Goal: Share content

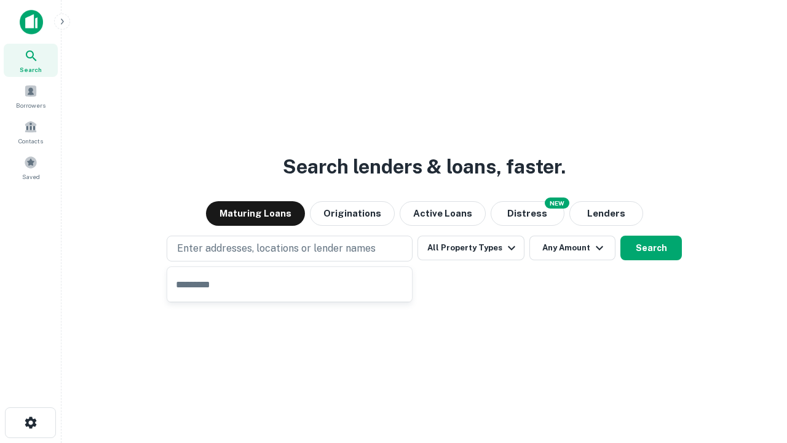
type input "**********"
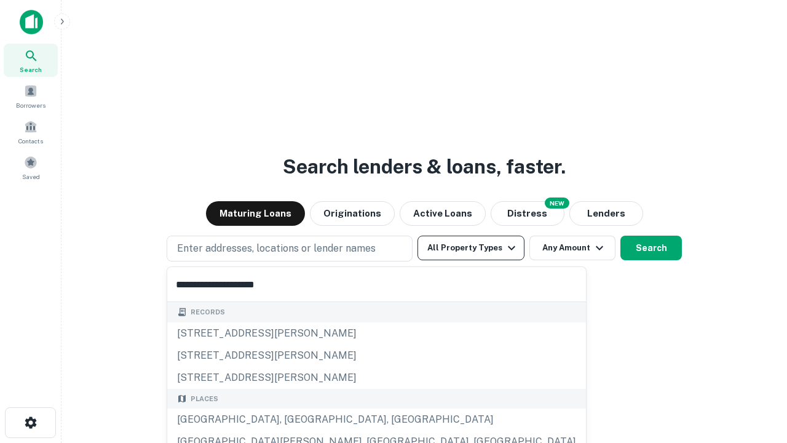
click at [294, 419] on div "[GEOGRAPHIC_DATA], [GEOGRAPHIC_DATA], [GEOGRAPHIC_DATA]" at bounding box center [376, 419] width 419 height 22
click at [471, 248] on button "All Property Types" at bounding box center [471, 248] width 107 height 25
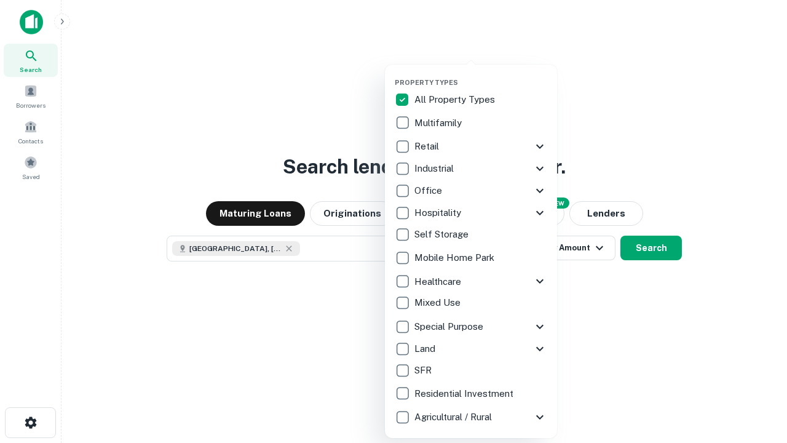
click at [481, 74] on button "button" at bounding box center [481, 74] width 172 height 1
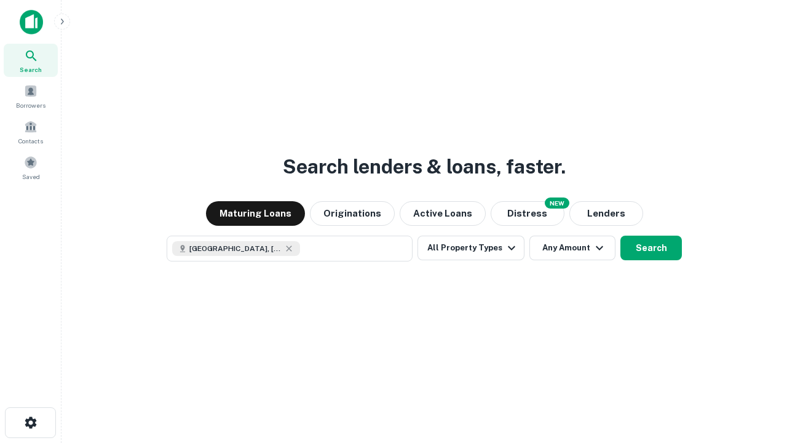
scroll to position [20, 0]
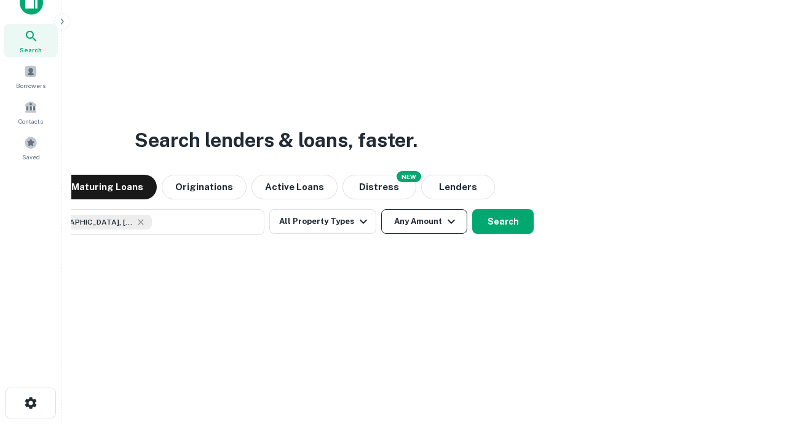
click at [381, 209] on button "Any Amount" at bounding box center [424, 221] width 86 height 25
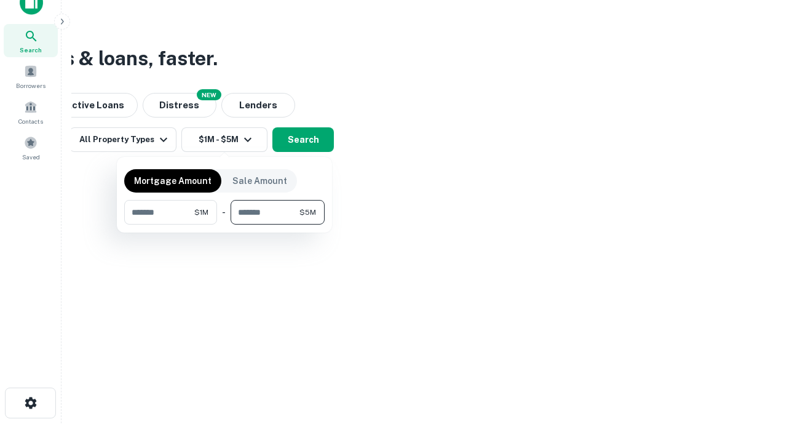
type input "*******"
click at [224, 224] on button "button" at bounding box center [224, 224] width 200 height 1
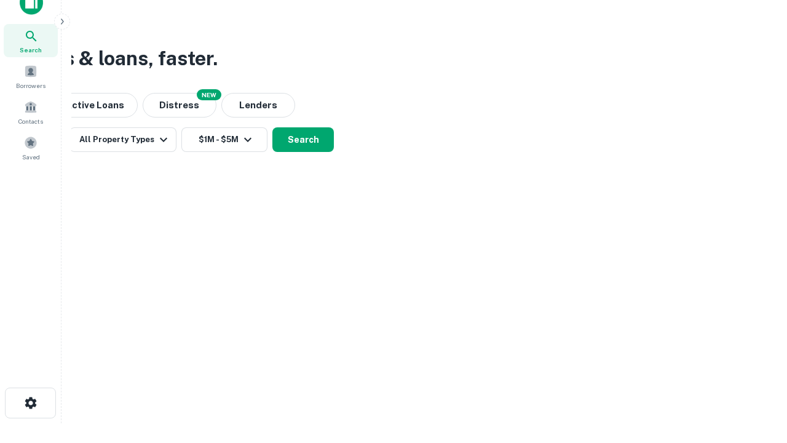
scroll to position [20, 0]
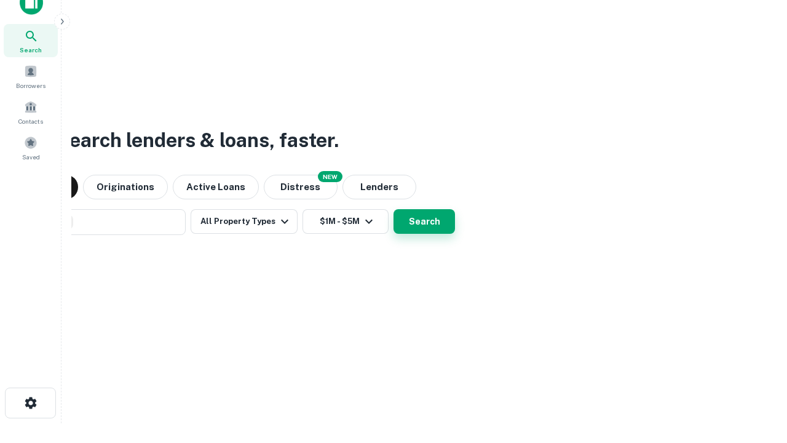
click at [394, 209] on button "Search" at bounding box center [424, 221] width 61 height 25
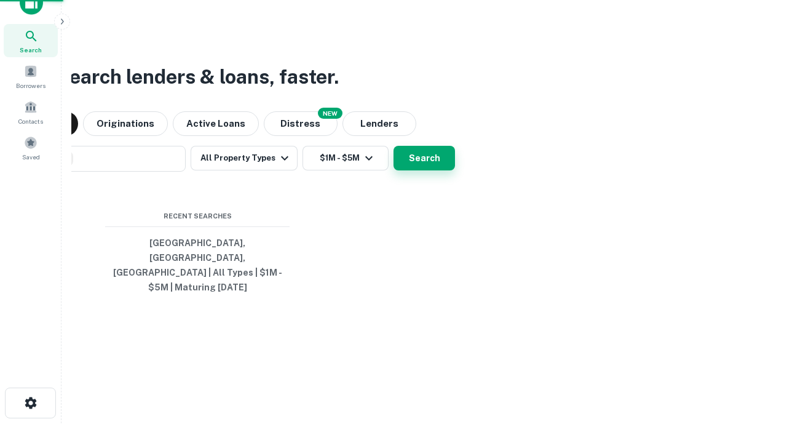
scroll to position [40, 348]
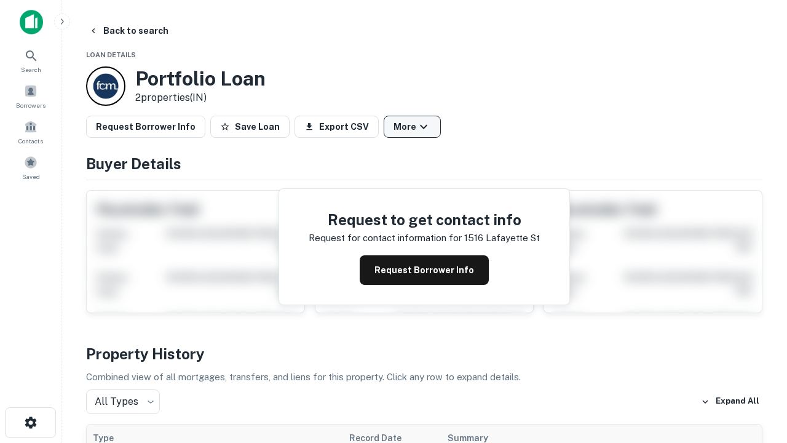
click at [412, 127] on button "More" at bounding box center [412, 127] width 57 height 22
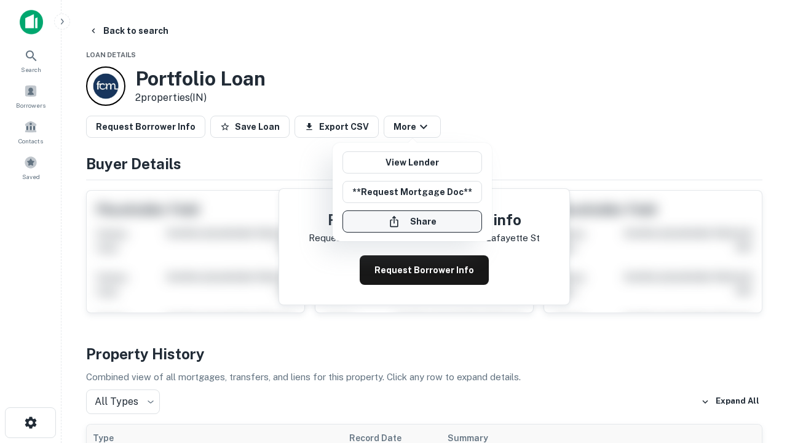
click at [412, 221] on button "Share" at bounding box center [413, 221] width 140 height 22
